Goal: Find specific page/section: Find specific page/section

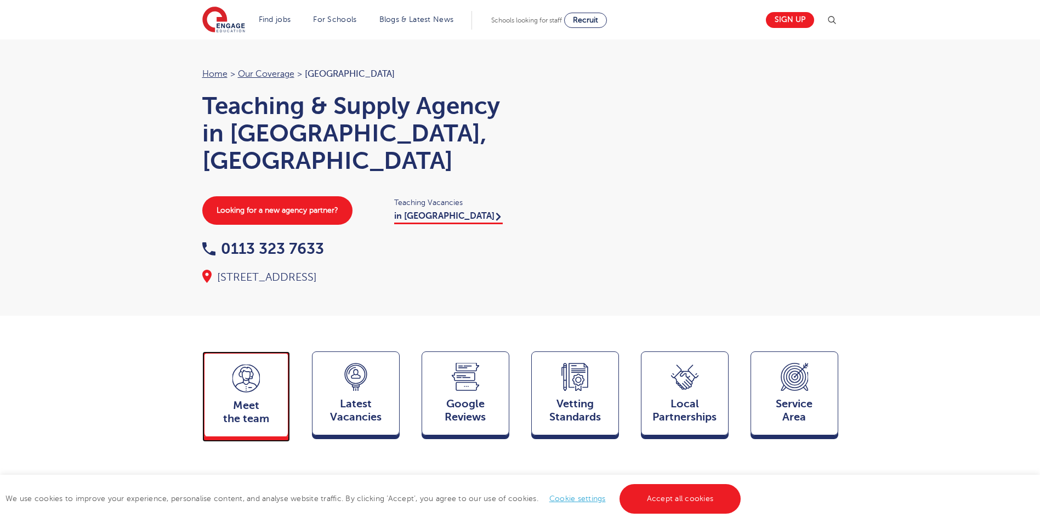
click at [235, 368] on icon at bounding box center [245, 379] width 27 height 28
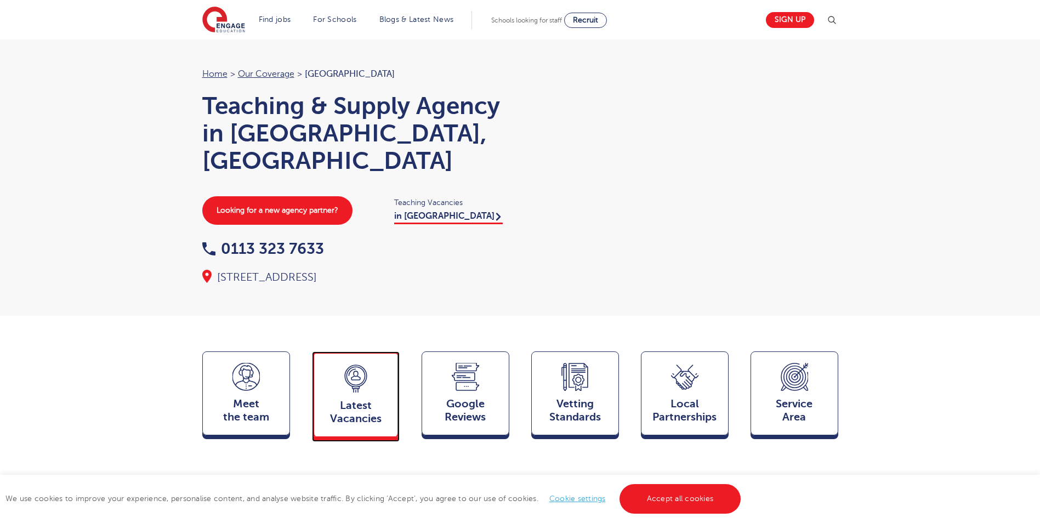
click at [368, 370] on icon at bounding box center [355, 379] width 27 height 28
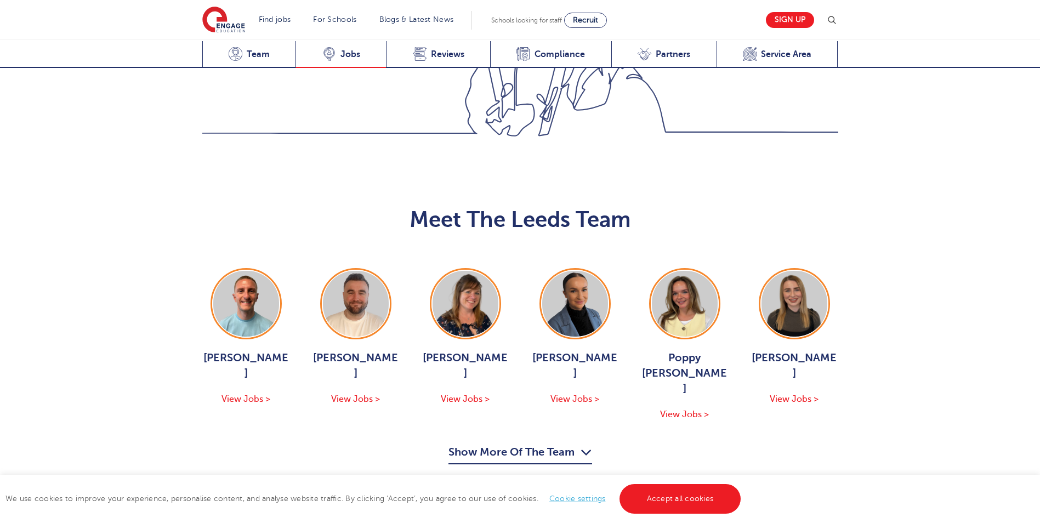
scroll to position [1526, 0]
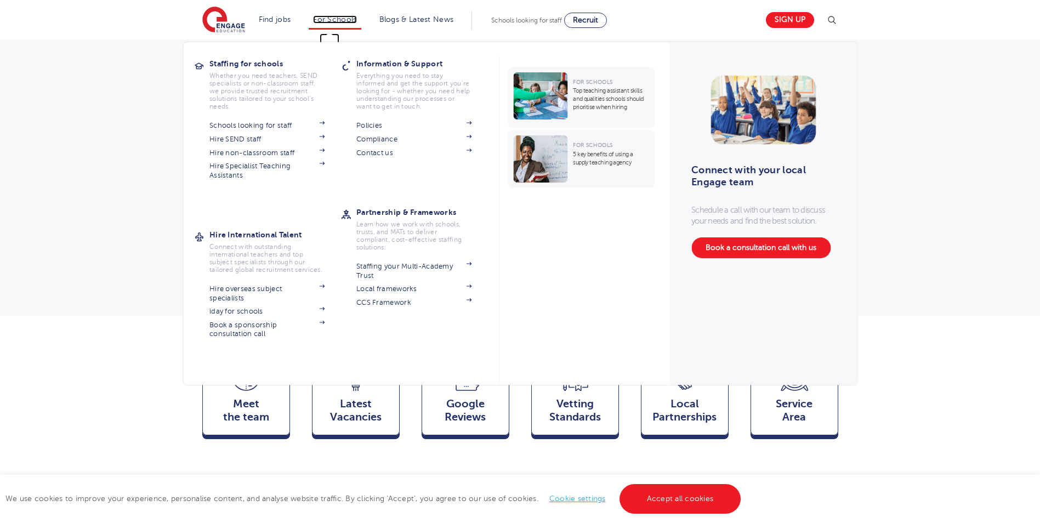
click at [333, 17] on link "For Schools" at bounding box center [334, 19] width 43 height 8
